Goal: Information Seeking & Learning: Compare options

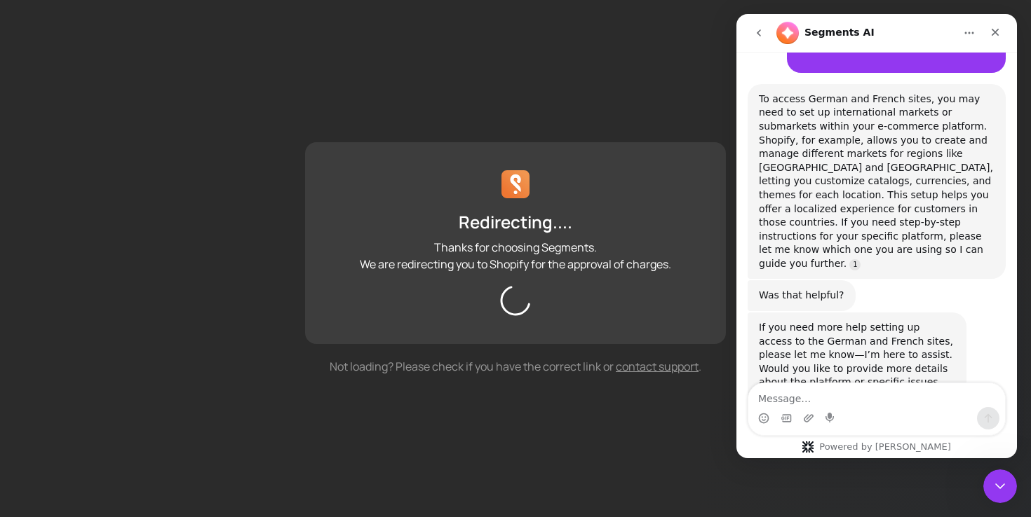
scroll to position [172, 0]
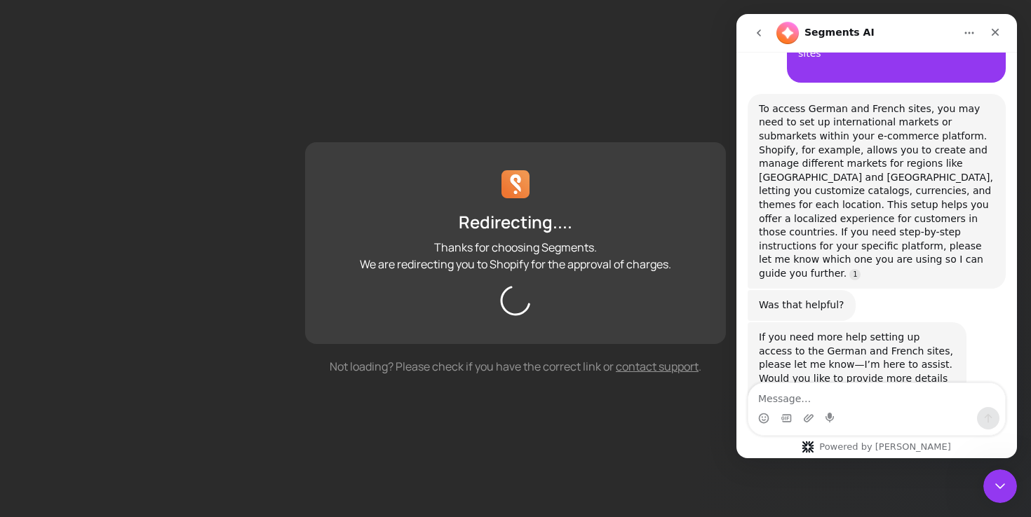
scroll to position [172, 0]
